Goal: Task Accomplishment & Management: Use online tool/utility

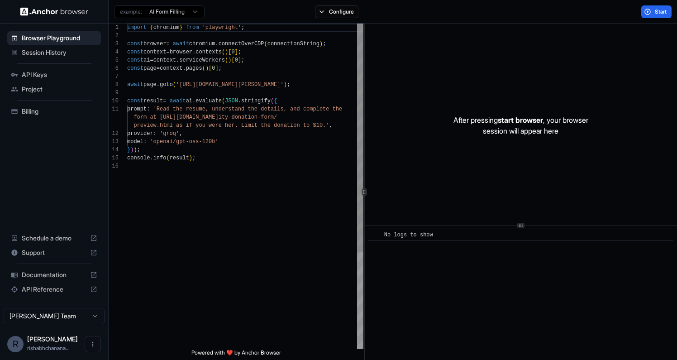
scroll to position [81, 0]
click at [39, 94] on div "Project" at bounding box center [54, 89] width 94 height 14
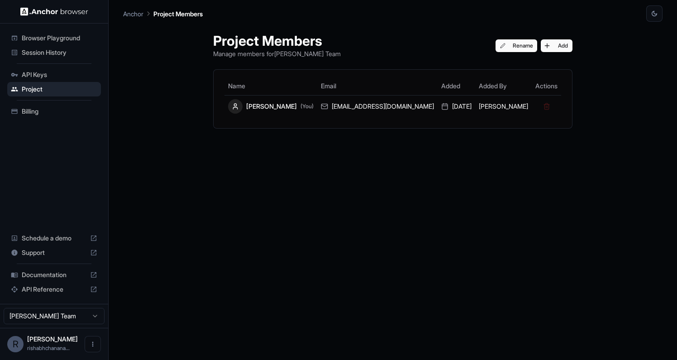
click at [61, 72] on span "API Keys" at bounding box center [60, 74] width 76 height 9
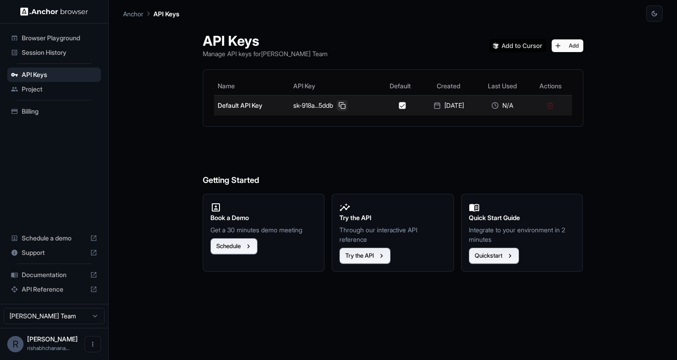
click at [337, 105] on button at bounding box center [341, 105] width 11 height 11
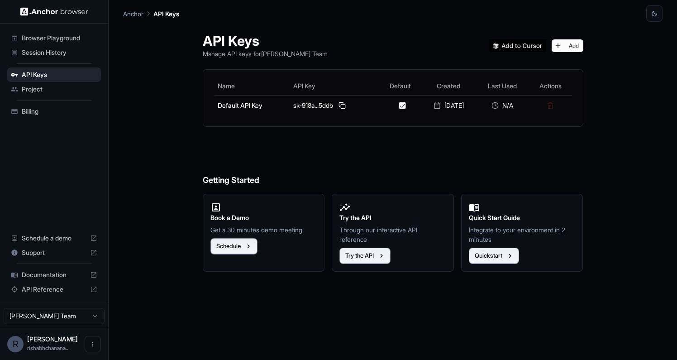
click at [51, 54] on span "Session History" at bounding box center [60, 52] width 76 height 9
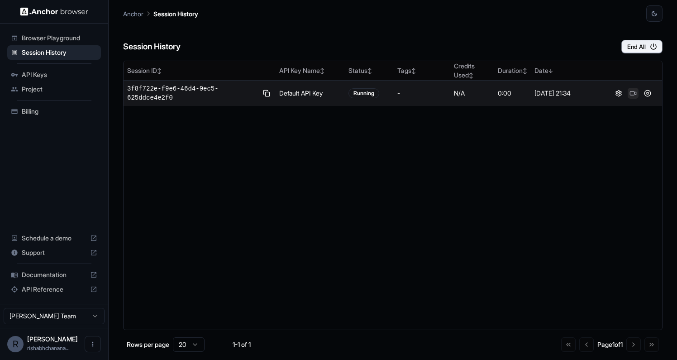
click at [634, 94] on button at bounding box center [632, 93] width 11 height 11
click at [632, 93] on button at bounding box center [632, 93] width 11 height 11
click at [649, 92] on button at bounding box center [647, 93] width 11 height 11
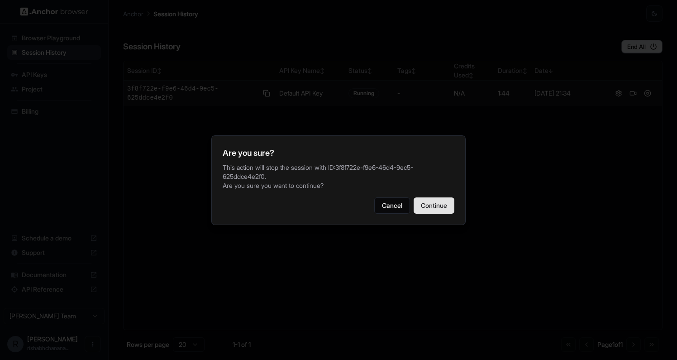
click at [446, 198] on button "Continue" at bounding box center [433, 205] width 41 height 16
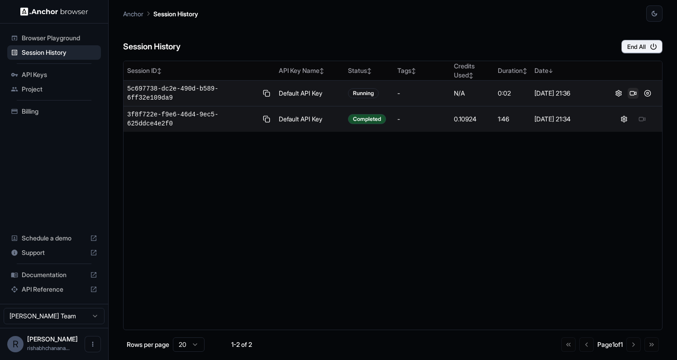
click at [633, 98] on button at bounding box center [632, 93] width 11 height 11
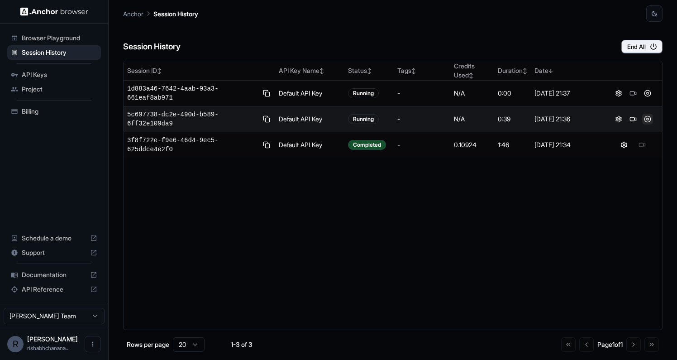
click at [643, 114] on button at bounding box center [647, 119] width 11 height 11
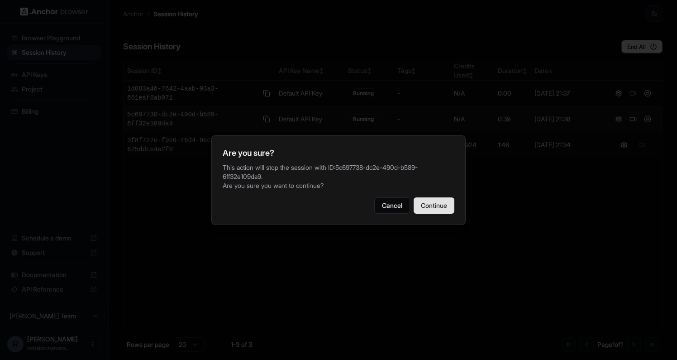
click at [426, 198] on button "Continue" at bounding box center [433, 205] width 41 height 16
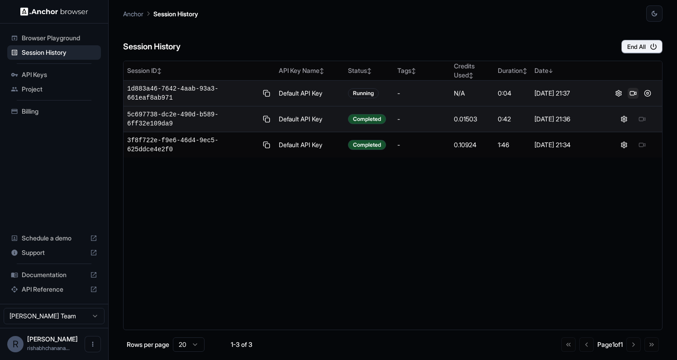
click at [635, 92] on button at bounding box center [632, 93] width 11 height 11
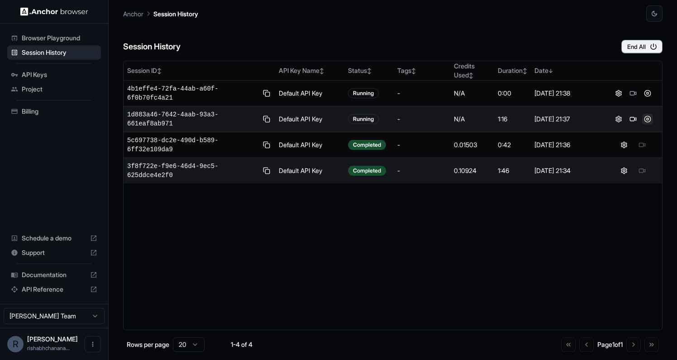
click at [646, 119] on button at bounding box center [647, 119] width 11 height 11
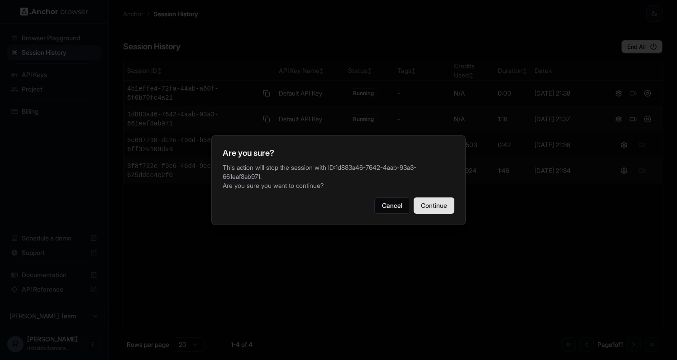
click at [435, 197] on button "Continue" at bounding box center [433, 205] width 41 height 16
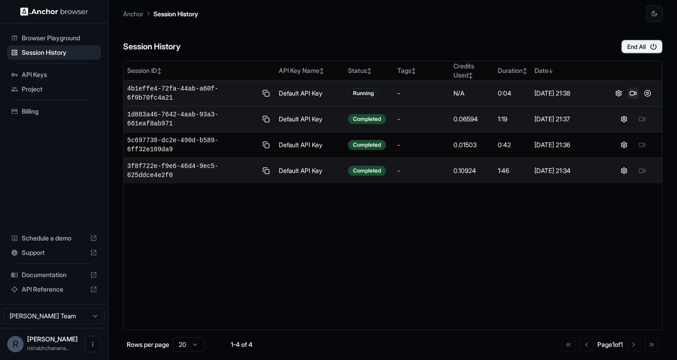
click at [629, 95] on button at bounding box center [632, 93] width 11 height 11
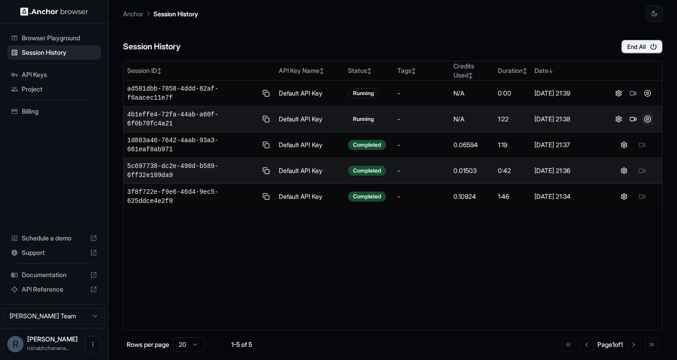
click at [646, 123] on button at bounding box center [647, 119] width 11 height 11
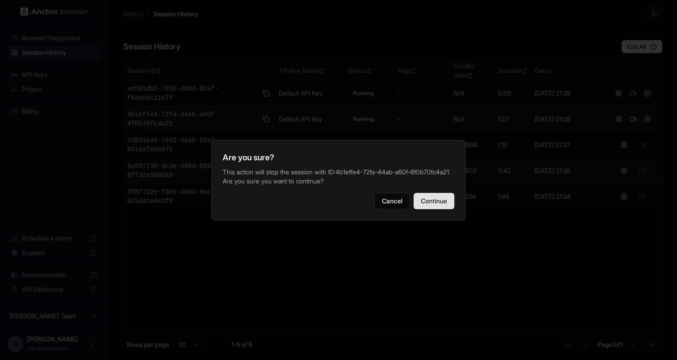
click at [439, 209] on button "Continue" at bounding box center [433, 201] width 41 height 16
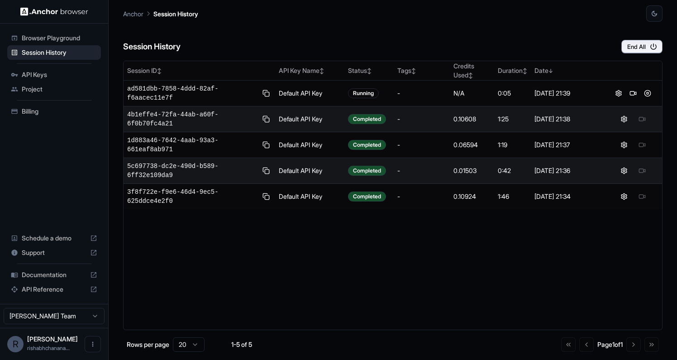
click at [633, 95] on button at bounding box center [632, 93] width 11 height 11
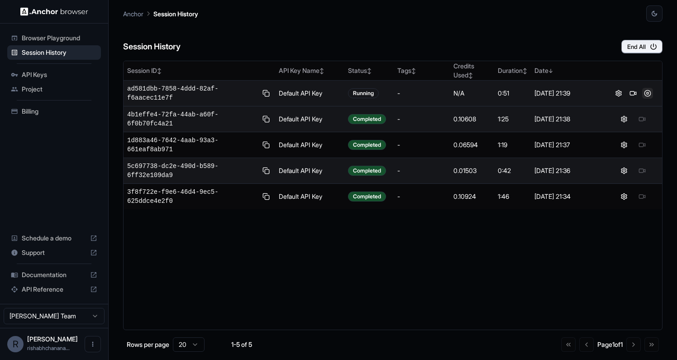
click at [648, 90] on button at bounding box center [647, 93] width 11 height 11
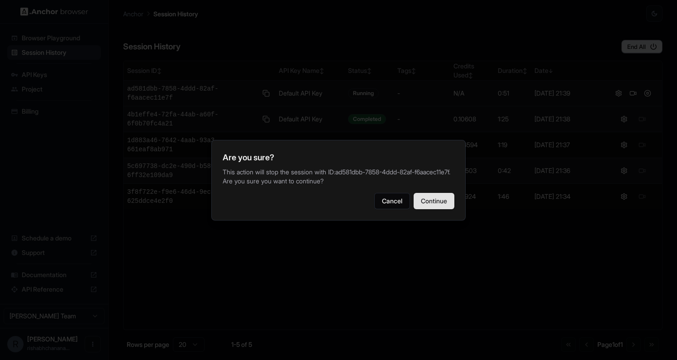
click at [438, 209] on button "Continue" at bounding box center [433, 201] width 41 height 16
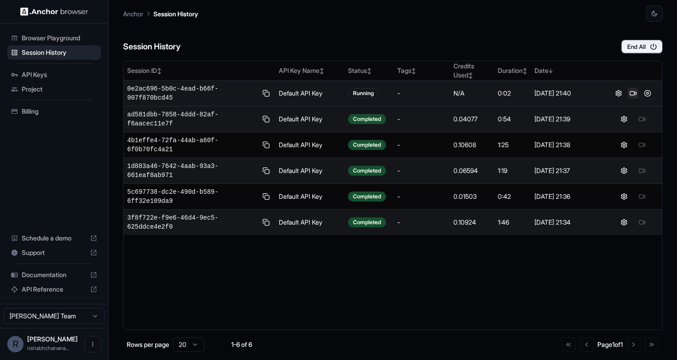
click at [633, 95] on button at bounding box center [632, 93] width 11 height 11
click at [645, 98] on button at bounding box center [647, 93] width 11 height 11
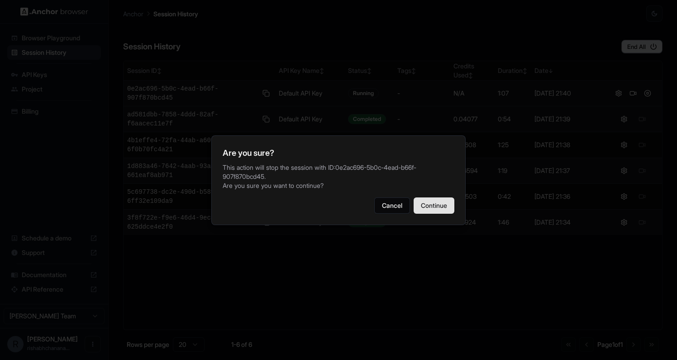
click at [437, 201] on button "Continue" at bounding box center [433, 205] width 41 height 16
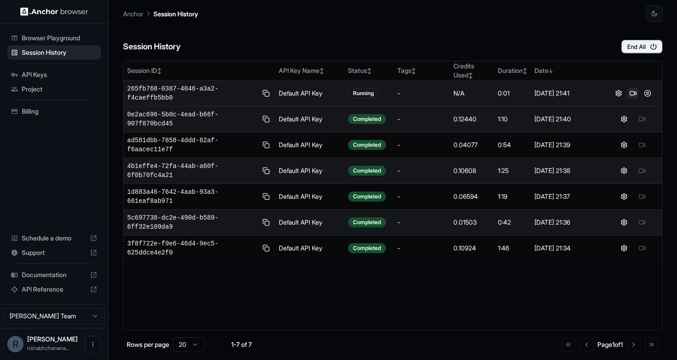
click at [632, 94] on button at bounding box center [632, 93] width 11 height 11
click at [648, 91] on button at bounding box center [647, 93] width 11 height 11
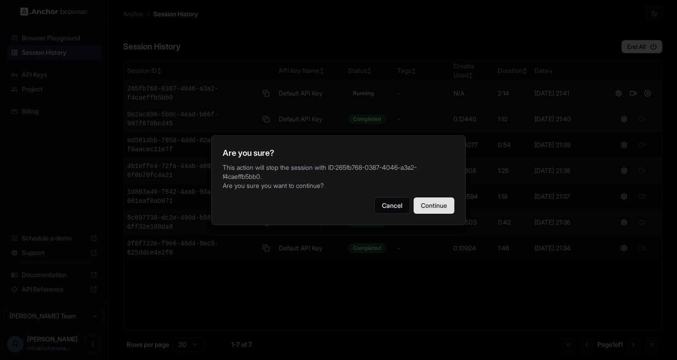
click at [431, 208] on button "Continue" at bounding box center [433, 205] width 41 height 16
